Goal: Entertainment & Leisure: Consume media (video, audio)

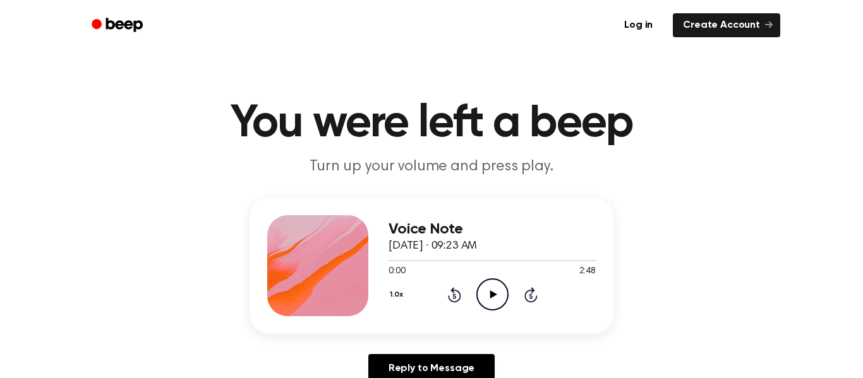
click at [504, 296] on icon "Play Audio" at bounding box center [492, 294] width 32 height 32
click at [441, 260] on div at bounding box center [491, 260] width 207 height 1
click at [484, 304] on icon "Pause Audio" at bounding box center [492, 294] width 32 height 32
click at [500, 294] on icon "Play Audio" at bounding box center [492, 294] width 32 height 32
click at [388, 258] on div at bounding box center [491, 260] width 207 height 10
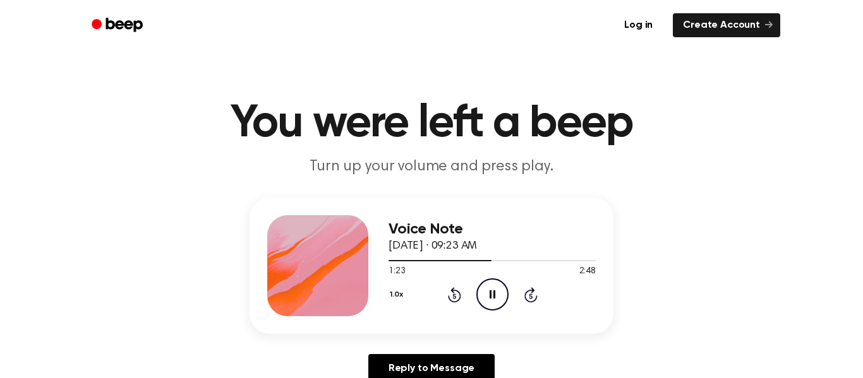
click at [387, 260] on div "Voice Note [DATE] · 09:23 AM 1:23 2:48 Your browser does not support the [objec…" at bounding box center [431, 266] width 364 height 136
click at [389, 260] on div at bounding box center [440, 260] width 104 height 1
click at [556, 259] on div at bounding box center [491, 260] width 207 height 10
click at [504, 291] on icon "Play Audio" at bounding box center [492, 294] width 32 height 32
click at [530, 260] on div at bounding box center [491, 260] width 207 height 1
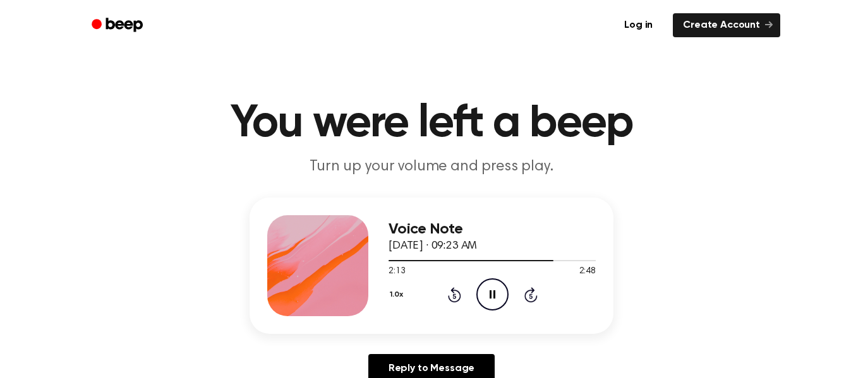
click at [491, 288] on icon "Pause Audio" at bounding box center [492, 294] width 32 height 32
